Goal: Obtain resource: Download file/media

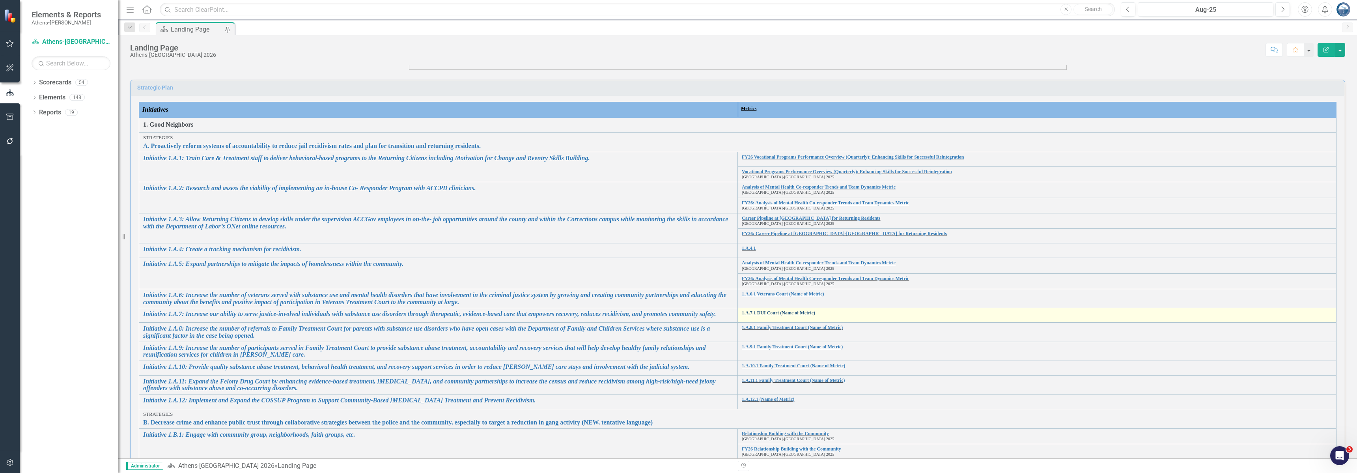
scroll to position [130, 0]
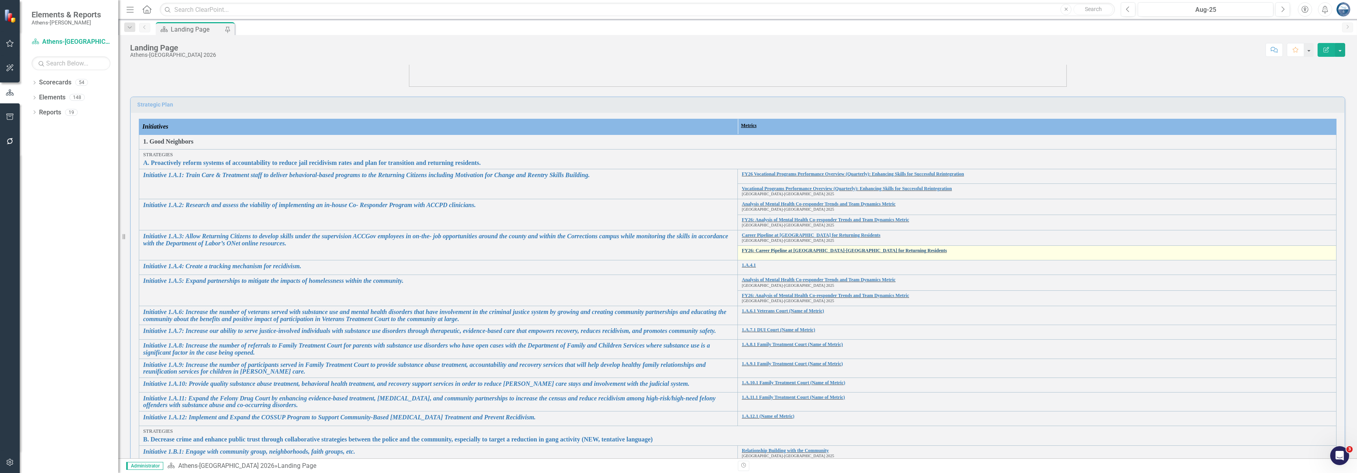
click at [778, 248] on link "FY26: Career Pipeline at [GEOGRAPHIC_DATA]-[GEOGRAPHIC_DATA] for Returning Resi…" at bounding box center [1037, 250] width 590 height 5
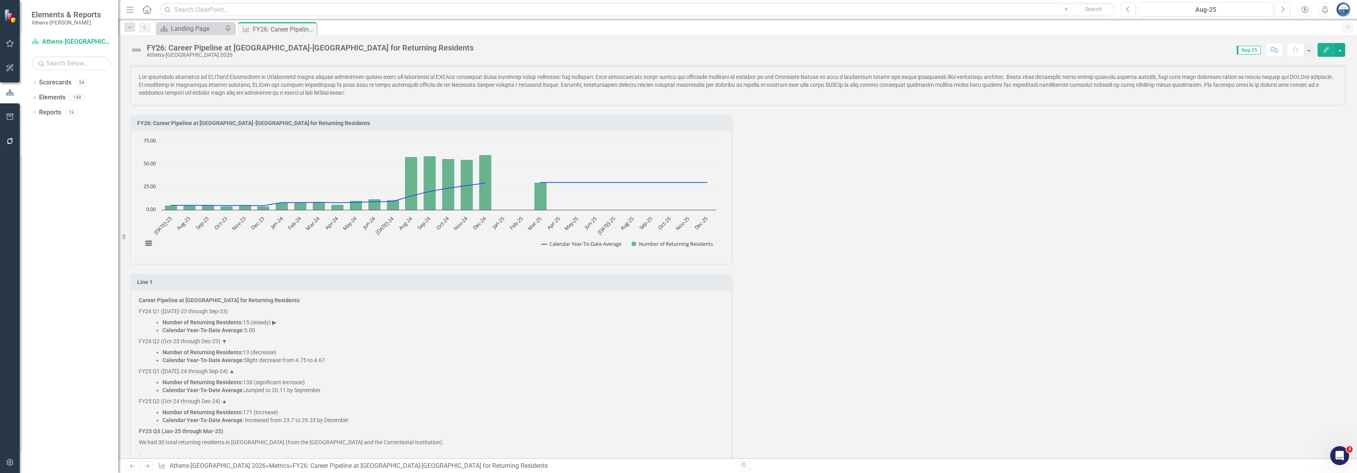
scroll to position [177, 0]
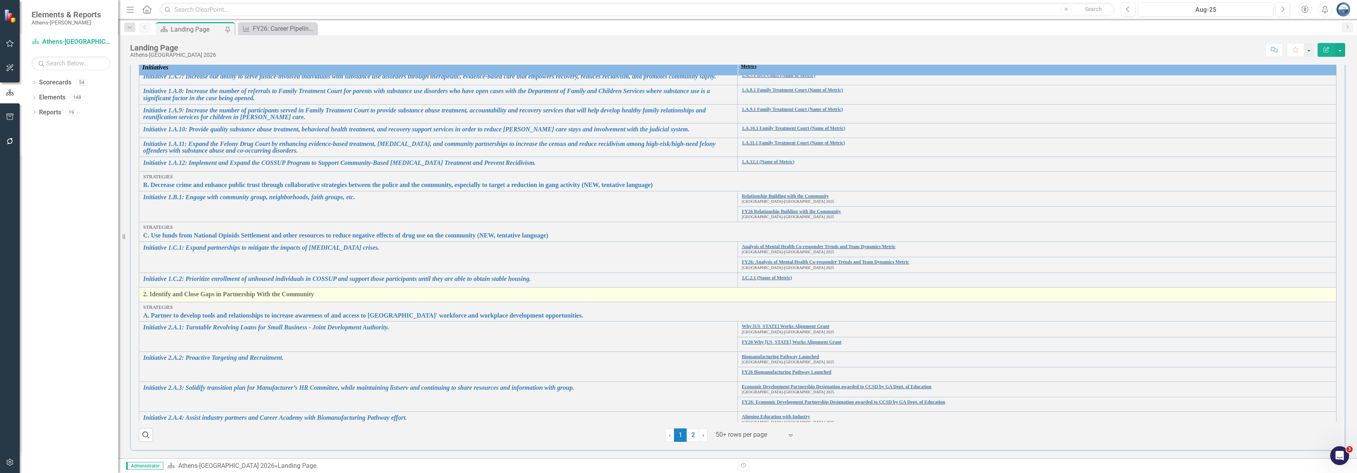
scroll to position [177, 0]
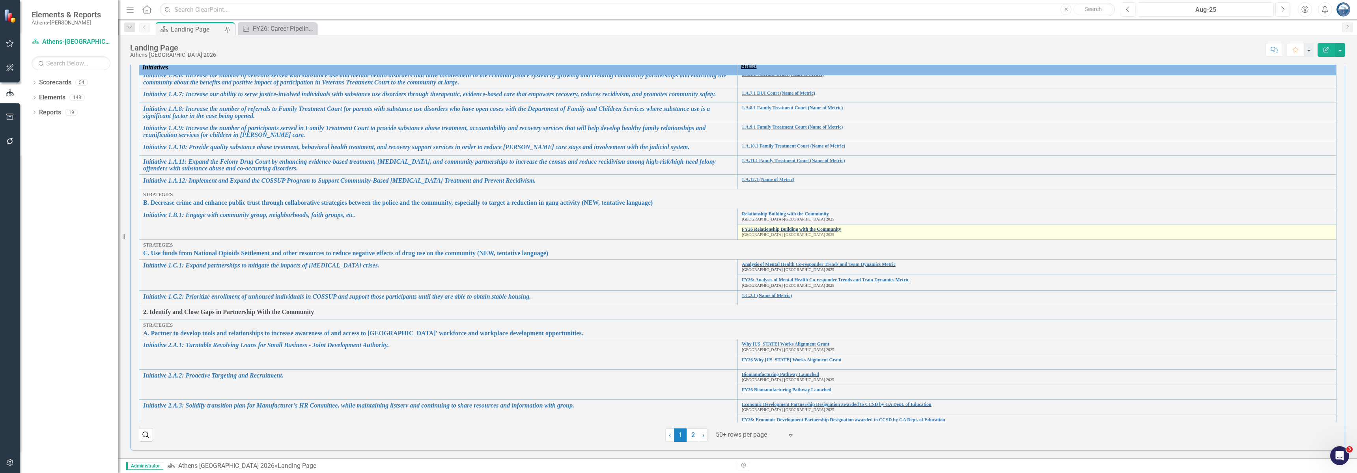
click at [787, 230] on link "FY26 Relationship Building with the Community" at bounding box center [1037, 229] width 590 height 5
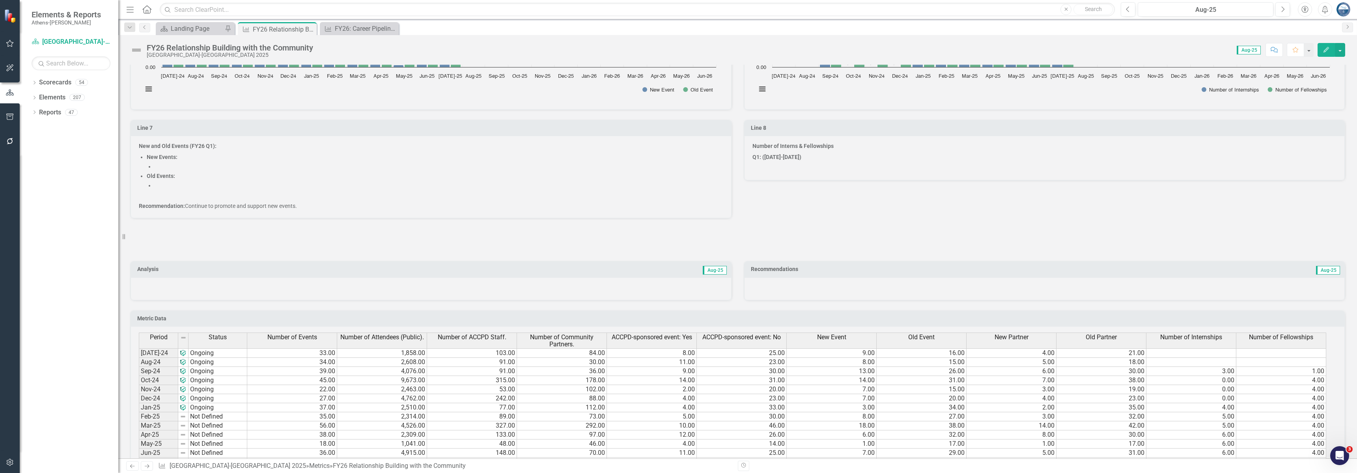
scroll to position [1225, 0]
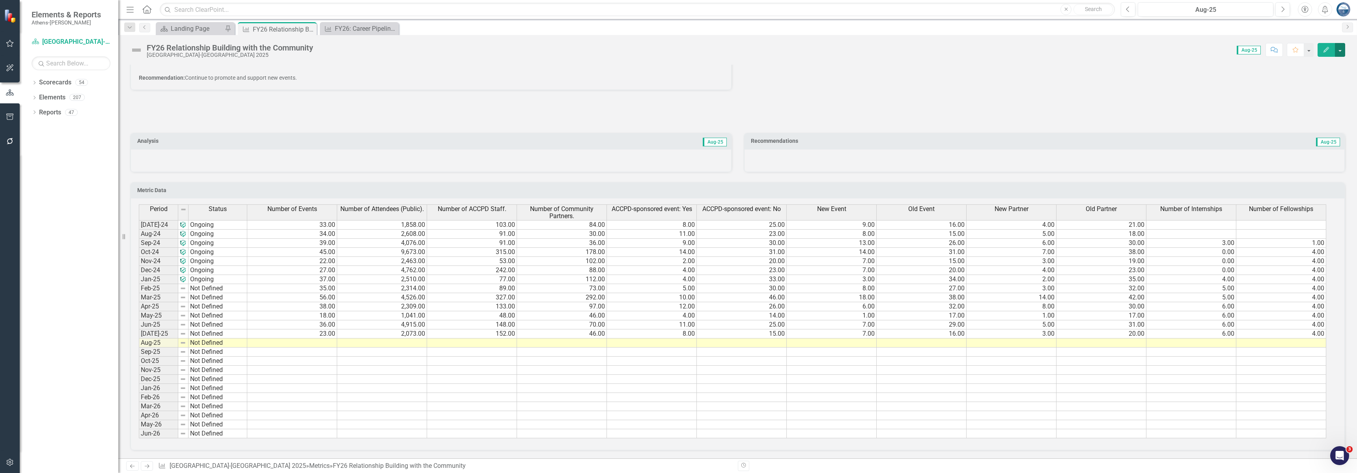
click at [1341, 48] on button "button" at bounding box center [1340, 50] width 10 height 14
click at [1310, 155] on link "Excel Export to Excel" at bounding box center [1310, 154] width 70 height 15
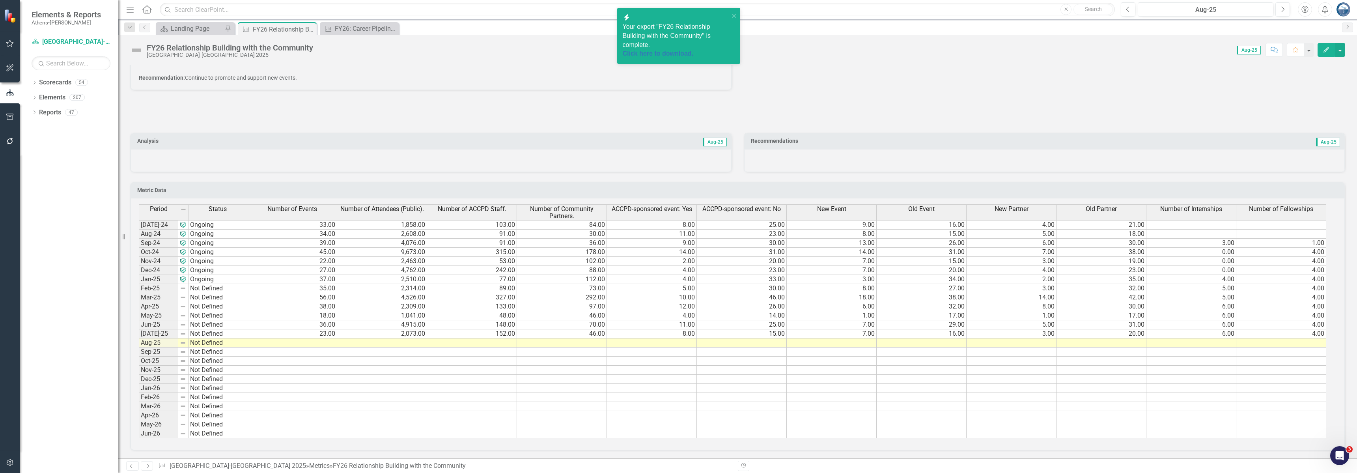
click at [673, 38] on span "Your export "FY26 Relationship Building with the Community" is complete. Click …" at bounding box center [676, 40] width 106 height 35
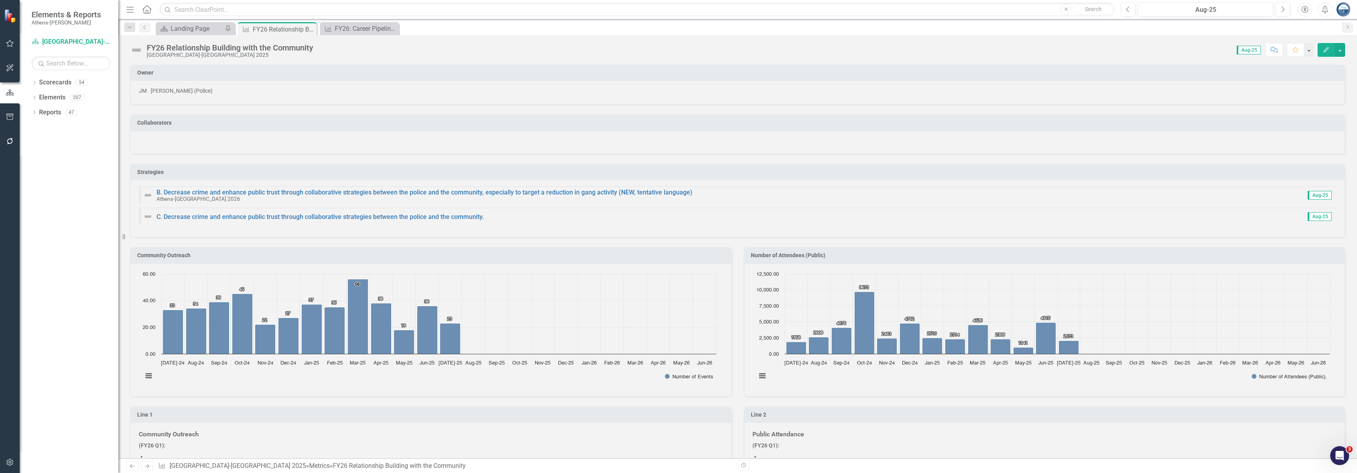
scroll to position [237, 0]
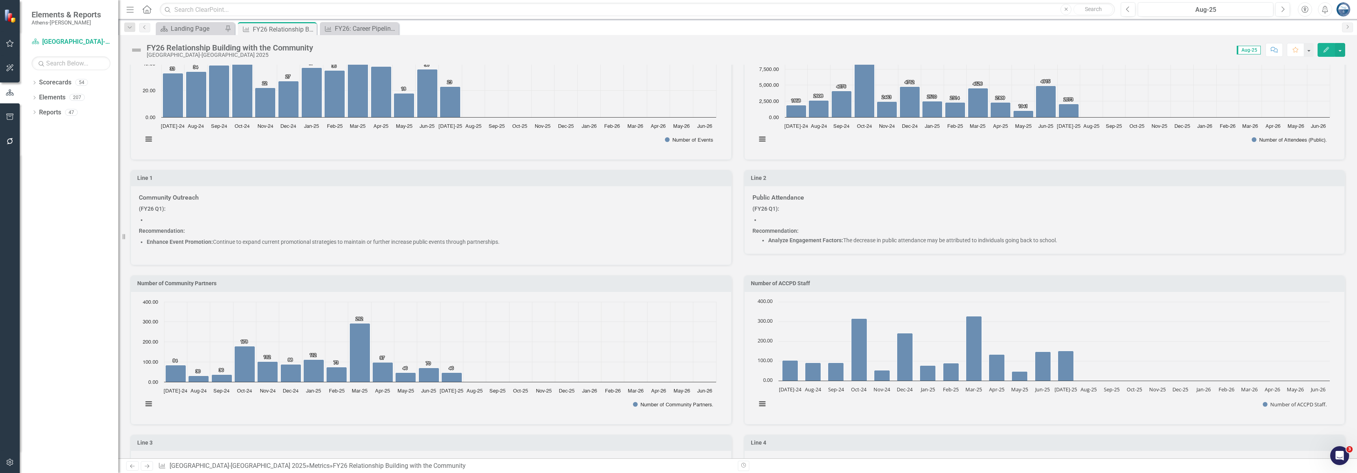
drag, startPoint x: 76, startPoint y: 174, endPoint x: 74, endPoint y: 159, distance: 15.1
click at [76, 174] on div "Dropdown Scorecards 54 Dropdown [GEOGRAPHIC_DATA]-[GEOGRAPHIC_DATA] 2026 Perfor…" at bounding box center [69, 274] width 99 height 397
click at [8, 116] on icon "button" at bounding box center [10, 117] width 8 height 6
click at [51, 99] on link "Page Exports" at bounding box center [69, 94] width 99 height 9
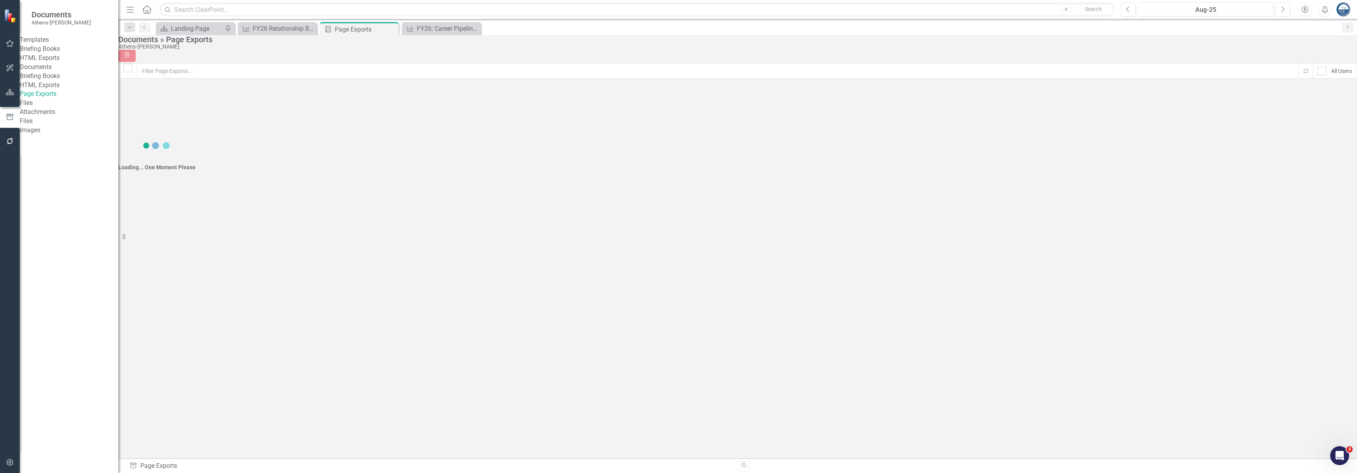
checkbox input "false"
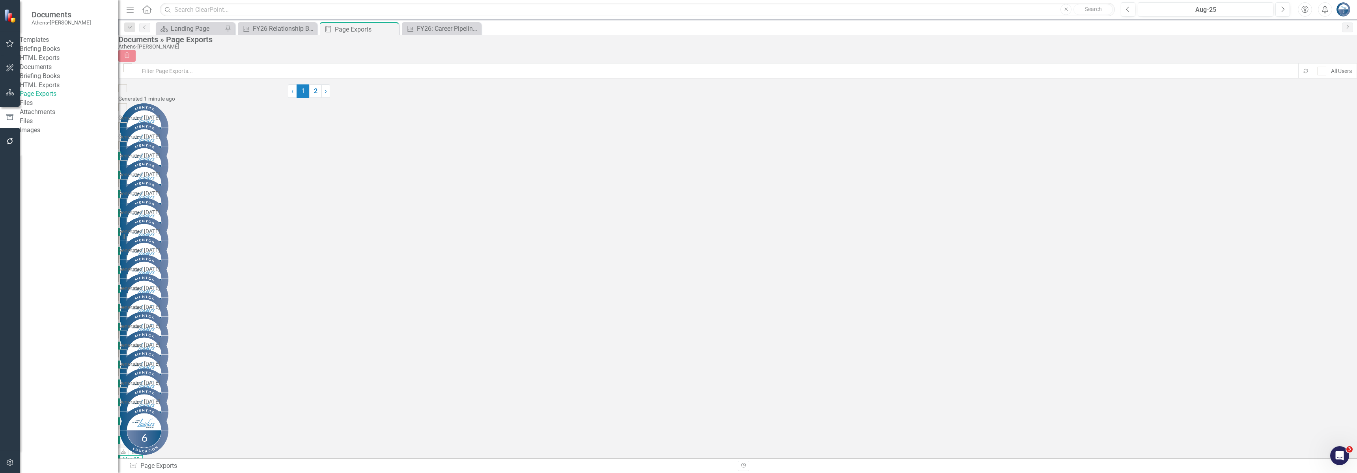
click at [127, 166] on icon "Download" at bounding box center [124, 168] width 6 height 5
